Goal: Navigation & Orientation: Find specific page/section

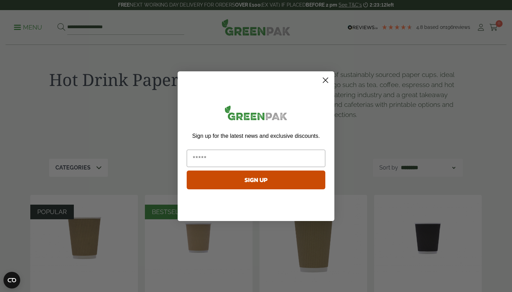
click at [326, 77] on circle "Close dialog" at bounding box center [325, 79] width 11 height 11
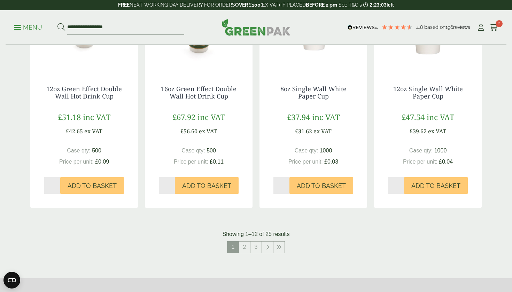
scroll to position [680, 0]
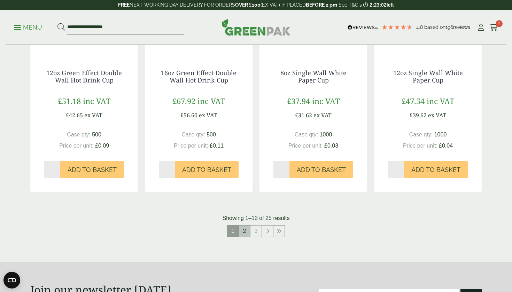
click at [243, 229] on link "2" at bounding box center [244, 231] width 11 height 11
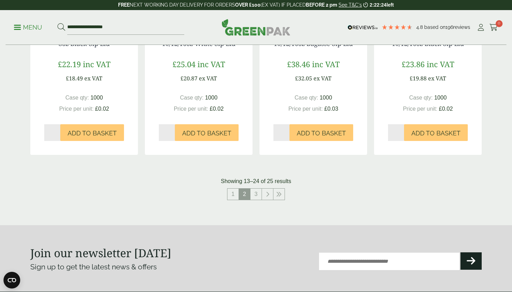
scroll to position [716, 0]
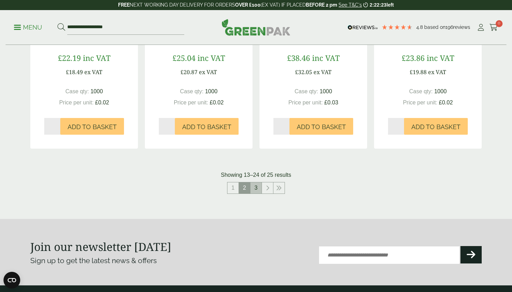
click at [253, 188] on link "3" at bounding box center [255, 187] width 11 height 11
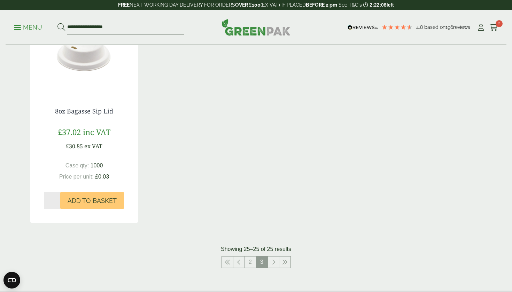
scroll to position [198, 0]
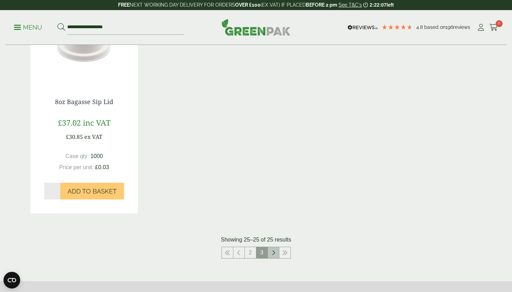
click at [274, 251] on icon at bounding box center [272, 253] width 3 height 6
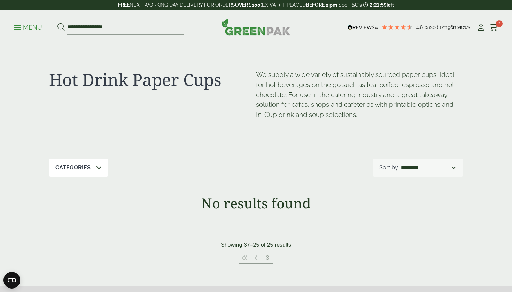
click at [20, 27] on span at bounding box center [17, 27] width 7 height 1
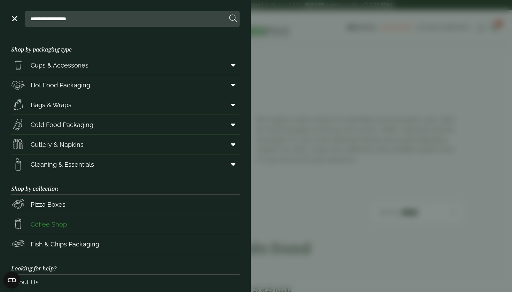
click at [61, 224] on span "Coffee Shop" at bounding box center [49, 224] width 36 height 9
click at [74, 67] on span "Cups & Accessories" at bounding box center [60, 65] width 58 height 9
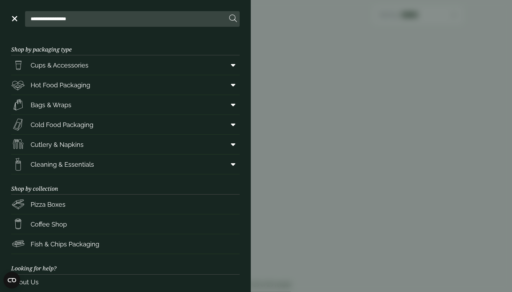
scroll to position [515, 0]
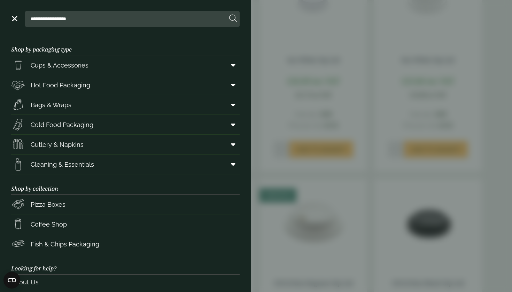
click at [14, 21] on link "Menu" at bounding box center [13, 18] width 7 height 7
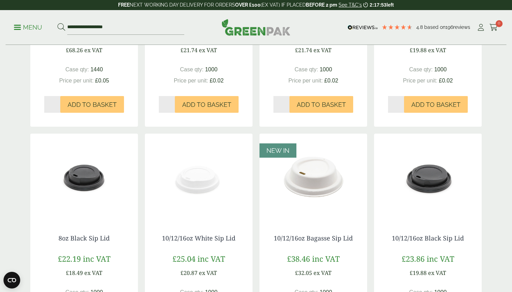
scroll to position [680, 0]
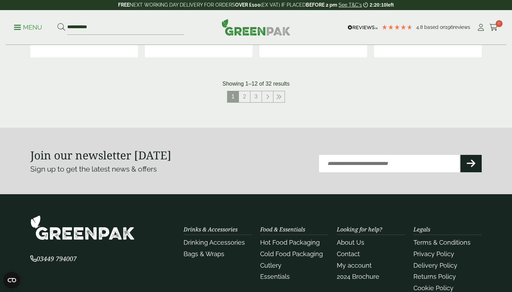
scroll to position [797, 0]
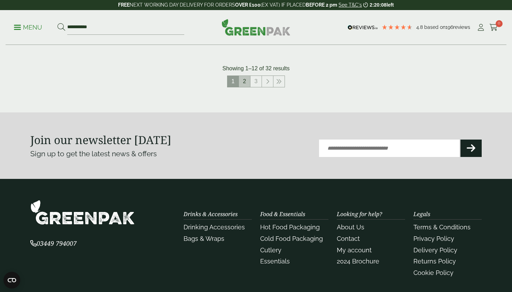
click at [244, 82] on link "2" at bounding box center [244, 81] width 11 height 11
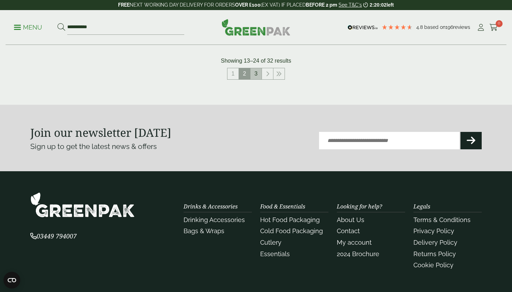
click at [258, 75] on link "3" at bounding box center [255, 73] width 11 height 11
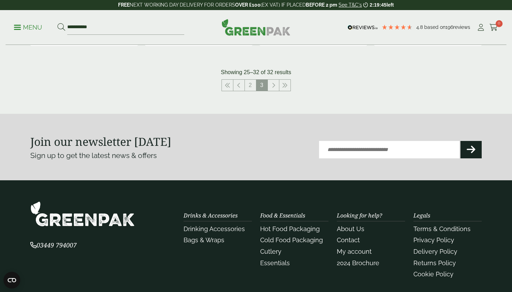
scroll to position [569, 0]
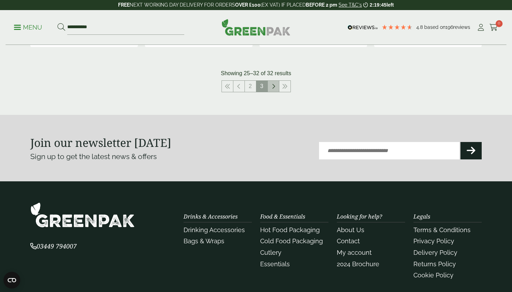
click at [272, 84] on icon at bounding box center [272, 87] width 3 height 6
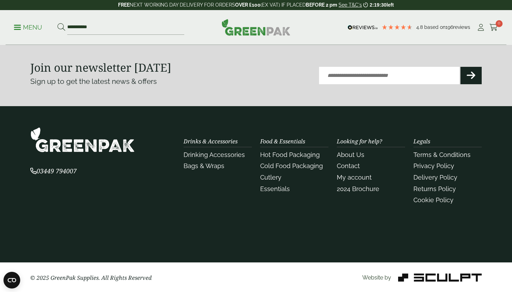
scroll to position [707, 0]
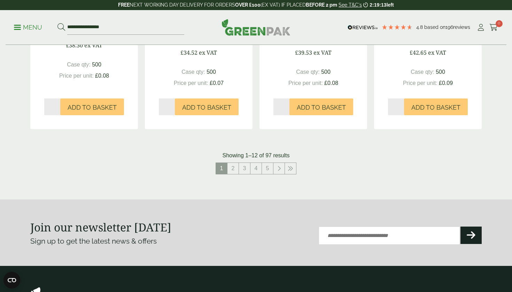
scroll to position [723, 0]
